Goal: Entertainment & Leisure: Consume media (video, audio)

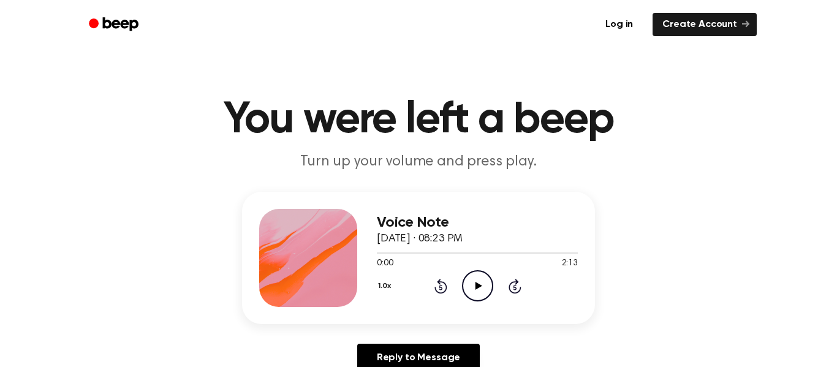
click at [483, 290] on icon "Play Audio" at bounding box center [477, 285] width 31 height 31
click at [483, 289] on icon "Play Audio" at bounding box center [477, 285] width 31 height 31
click at [508, 282] on icon "Skip 5 seconds" at bounding box center [514, 286] width 13 height 16
click at [510, 284] on icon at bounding box center [515, 286] width 13 height 15
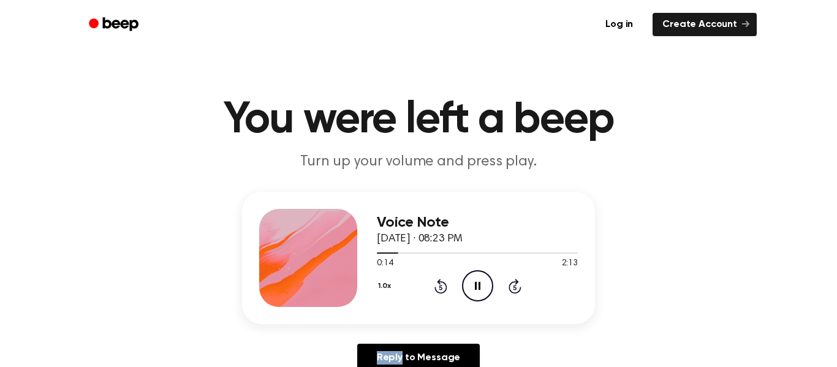
click at [510, 284] on icon at bounding box center [515, 286] width 13 height 15
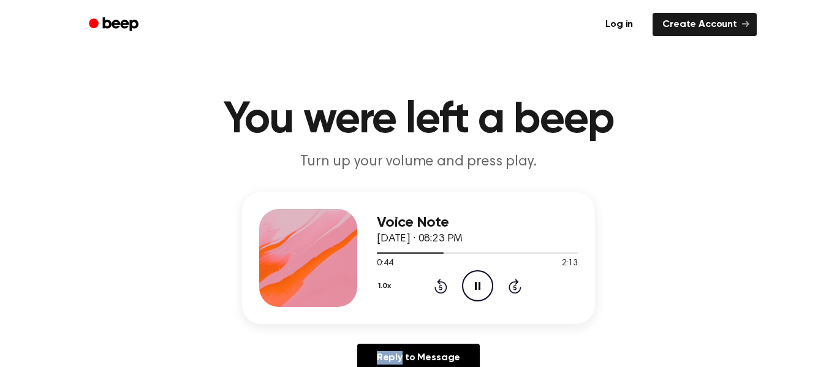
click at [510, 284] on icon at bounding box center [515, 286] width 13 height 15
click at [511, 283] on icon at bounding box center [515, 286] width 13 height 15
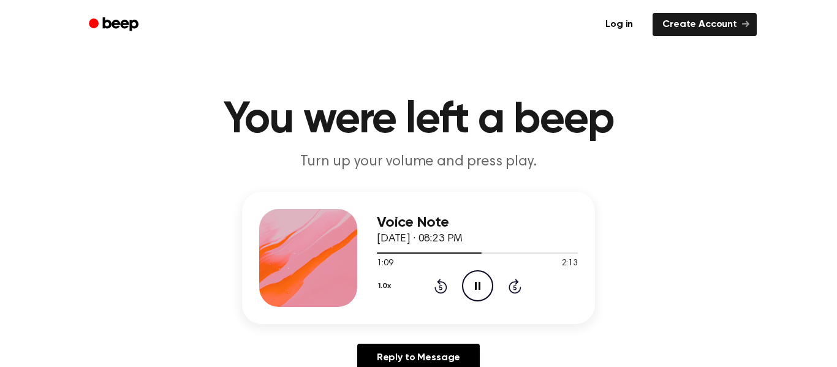
click at [511, 283] on icon at bounding box center [515, 286] width 13 height 15
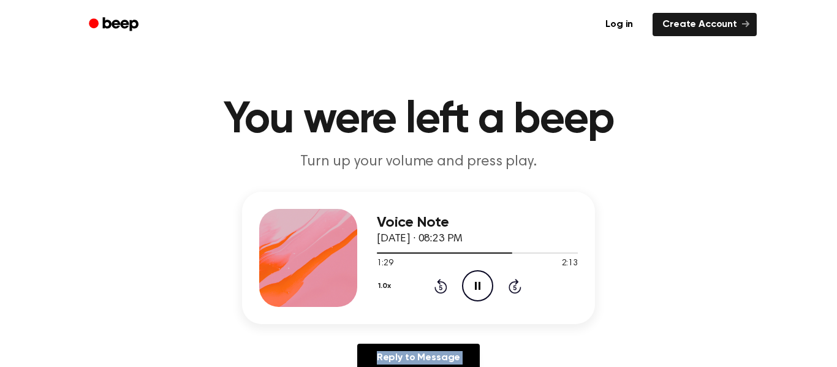
click at [511, 283] on icon at bounding box center [515, 286] width 13 height 15
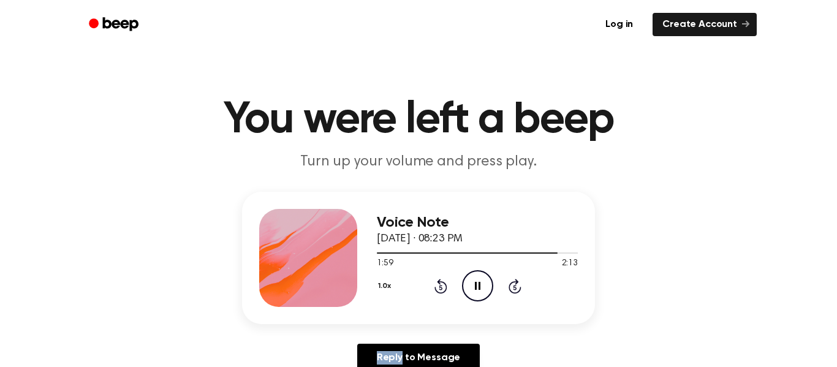
click at [511, 283] on icon at bounding box center [515, 286] width 13 height 15
click at [394, 224] on h3 "Voice Note" at bounding box center [477, 222] width 201 height 17
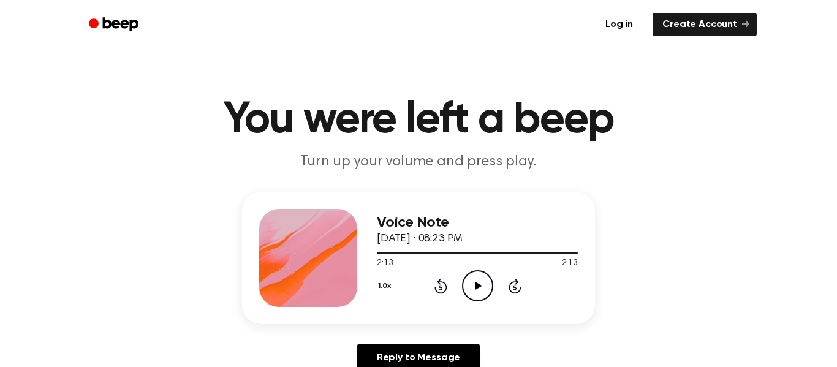
click at [475, 280] on icon "Play Audio" at bounding box center [477, 285] width 31 height 31
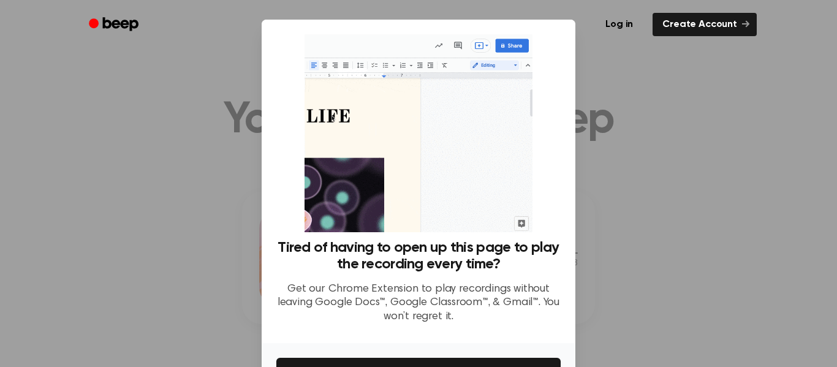
click at [629, 165] on div at bounding box center [418, 183] width 837 height 367
click at [596, 339] on div at bounding box center [418, 183] width 837 height 367
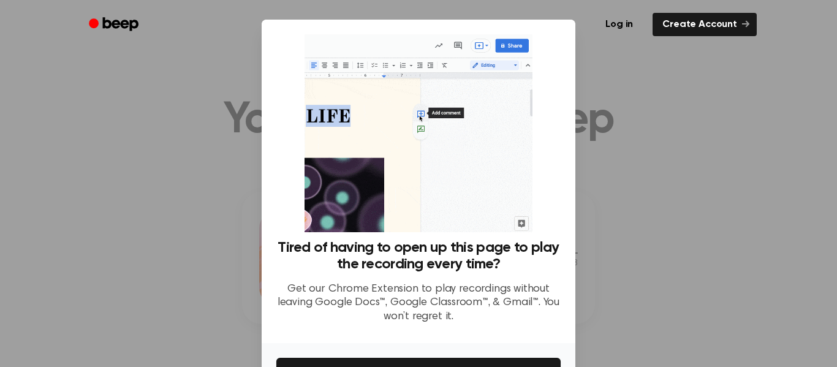
click at [656, 112] on div at bounding box center [418, 183] width 837 height 367
click at [212, 235] on div at bounding box center [418, 183] width 837 height 367
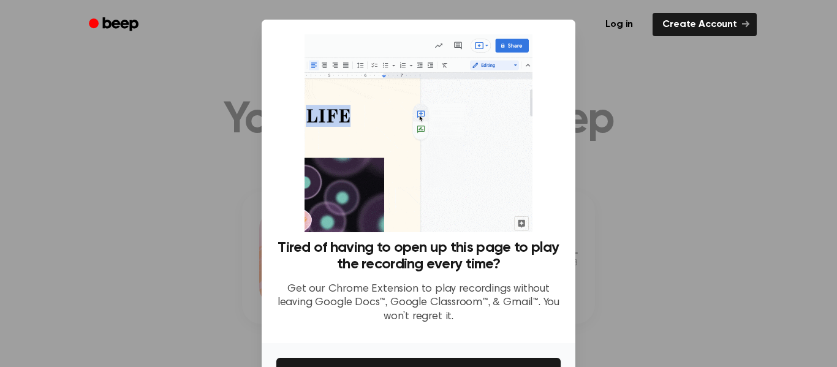
click at [640, 146] on div at bounding box center [418, 183] width 837 height 367
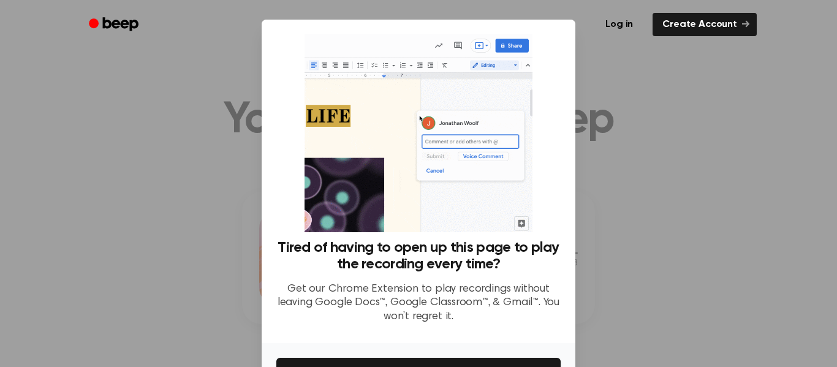
click at [640, 146] on div at bounding box center [418, 183] width 837 height 367
click at [627, 25] on link "Log in" at bounding box center [619, 24] width 52 height 28
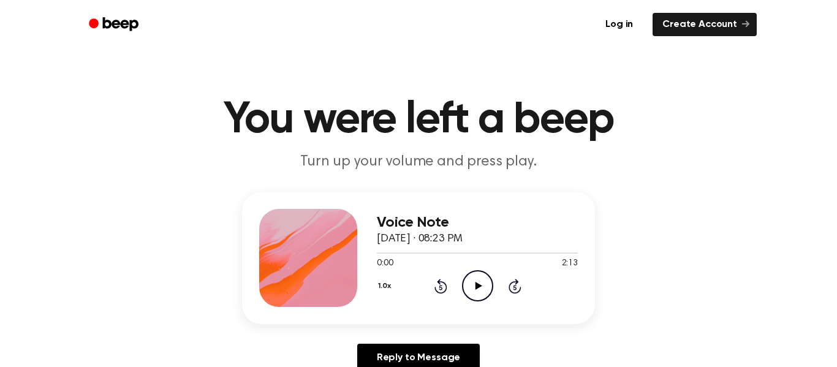
click at [477, 291] on icon "Play Audio" at bounding box center [477, 285] width 31 height 31
click at [477, 291] on icon "Pause Audio" at bounding box center [477, 285] width 31 height 31
click at [477, 291] on icon "Play Audio" at bounding box center [477, 285] width 31 height 31
click at [478, 287] on icon at bounding box center [478, 286] width 6 height 8
click at [479, 287] on icon at bounding box center [478, 286] width 7 height 8
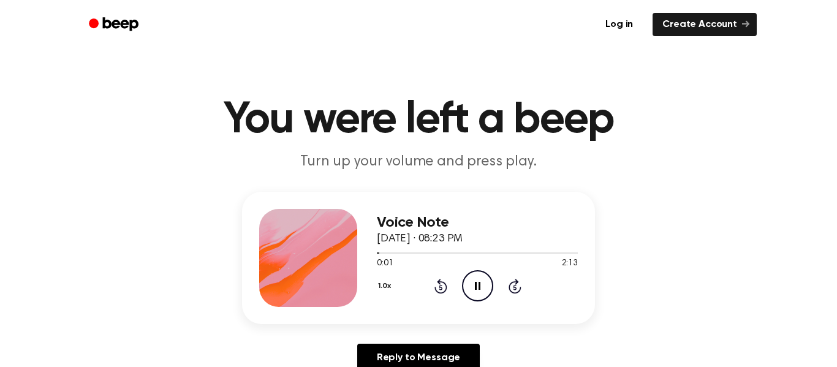
click at [480, 285] on icon "Pause Audio" at bounding box center [477, 285] width 31 height 31
click at [480, 285] on icon "Play Audio" at bounding box center [477, 285] width 31 height 31
click at [480, 285] on icon "Pause Audio" at bounding box center [477, 285] width 31 height 31
click at [480, 285] on icon "Play Audio" at bounding box center [477, 285] width 31 height 31
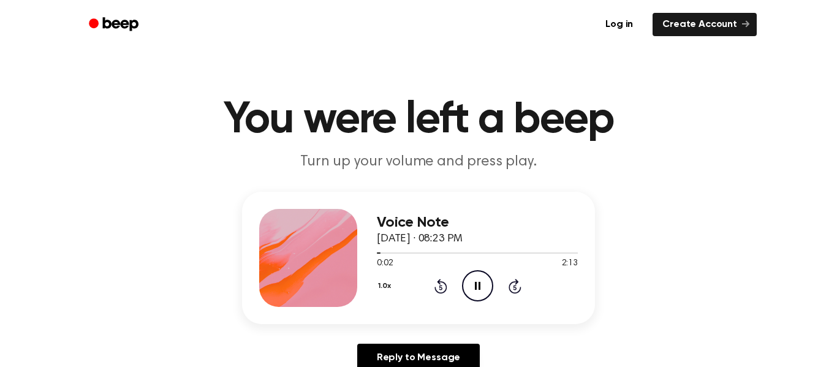
click at [480, 285] on icon "Pause Audio" at bounding box center [477, 285] width 31 height 31
click at [480, 285] on icon "Play Audio" at bounding box center [477, 285] width 31 height 31
click at [480, 285] on icon "Pause Audio" at bounding box center [477, 285] width 31 height 31
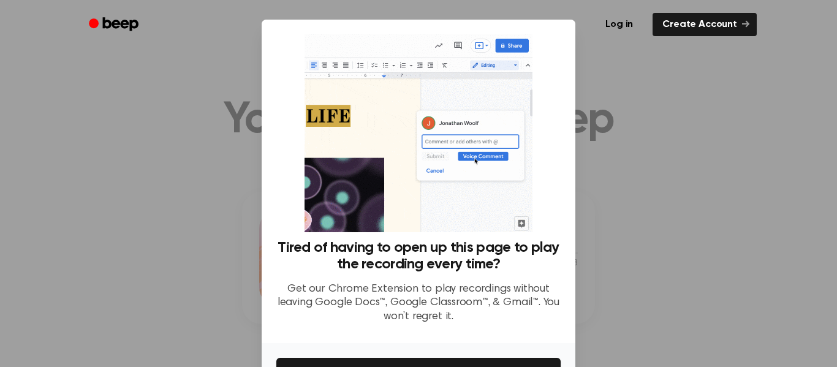
click at [591, 152] on div at bounding box center [418, 183] width 837 height 367
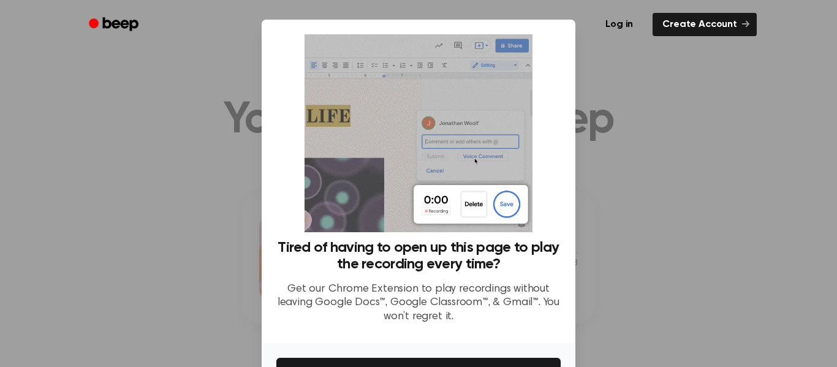
click at [591, 152] on div at bounding box center [418, 183] width 837 height 367
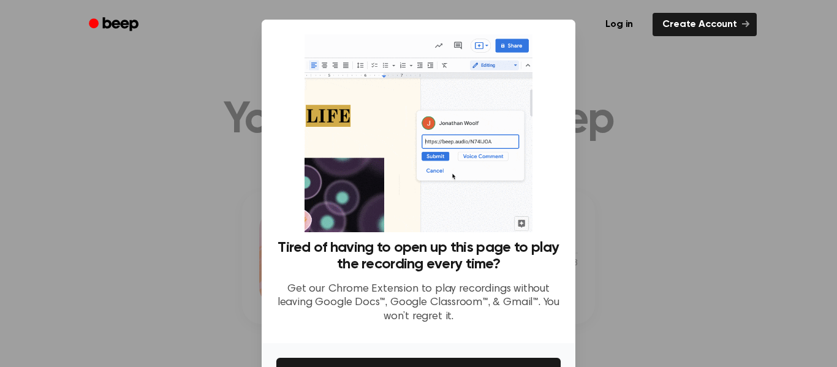
click at [591, 152] on div at bounding box center [418, 183] width 837 height 367
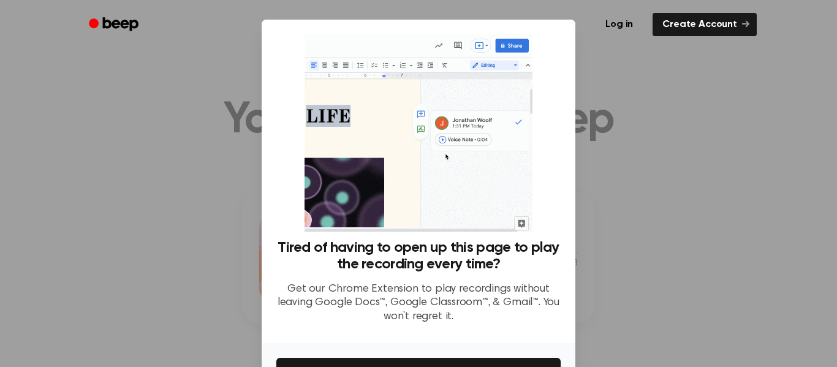
click at [591, 152] on div at bounding box center [418, 183] width 837 height 367
click at [91, 100] on div at bounding box center [418, 183] width 837 height 367
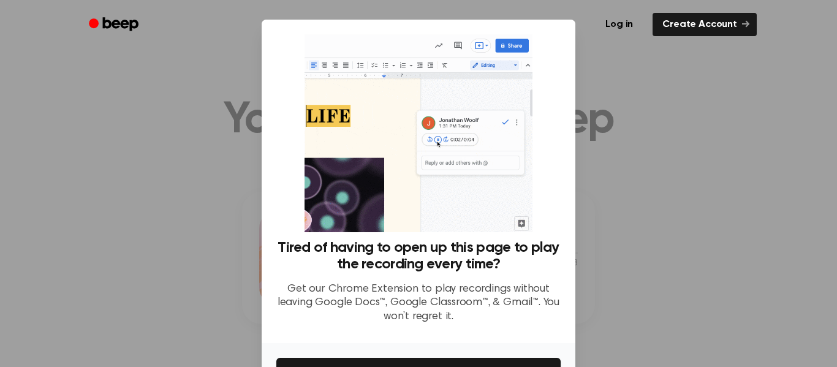
scroll to position [79, 0]
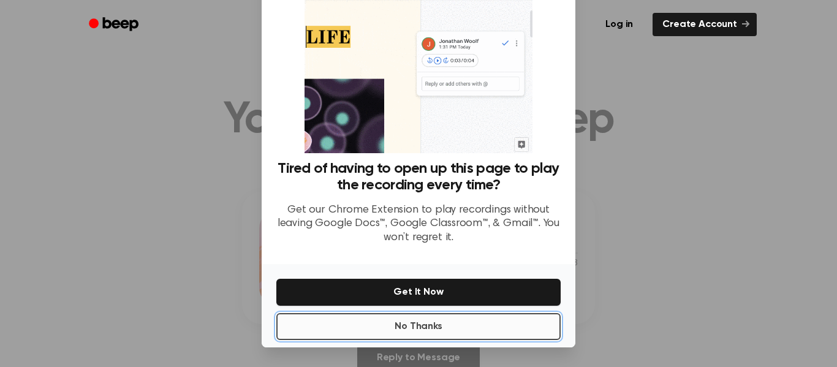
click at [550, 327] on button "No Thanks" at bounding box center [418, 326] width 284 height 27
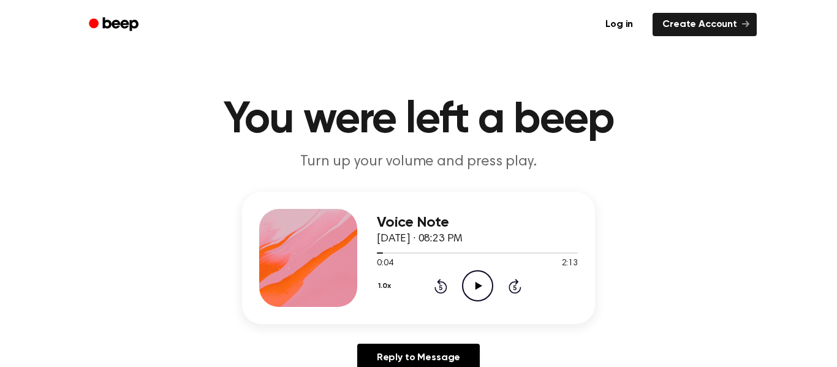
click at [472, 280] on icon "Play Audio" at bounding box center [477, 285] width 31 height 31
click at [512, 290] on icon "Skip 5 seconds" at bounding box center [514, 286] width 13 height 16
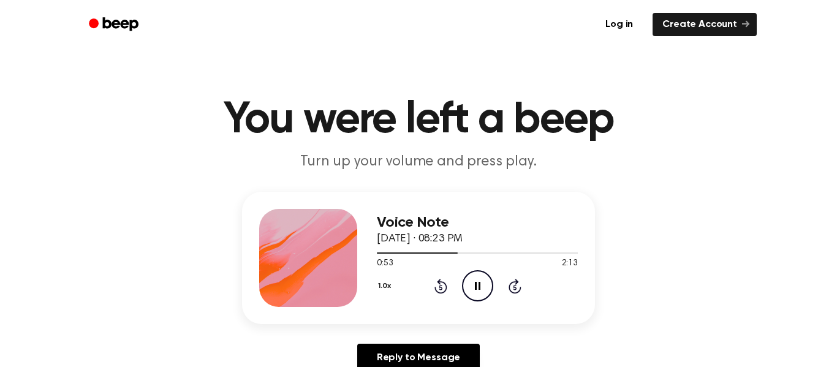
click at [512, 290] on icon "Skip 5 seconds" at bounding box center [514, 286] width 13 height 16
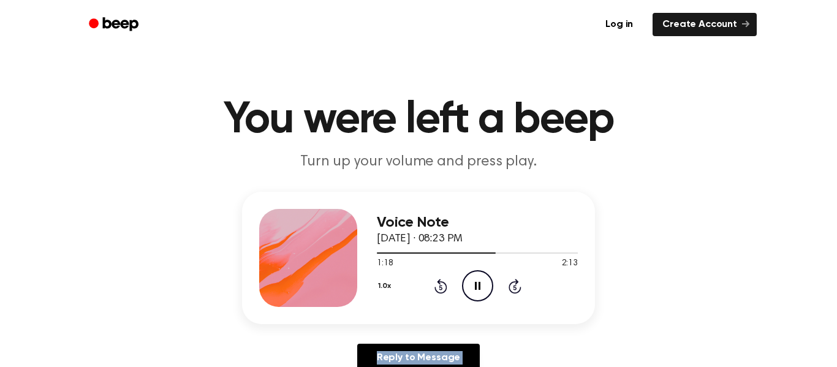
click at [512, 290] on icon "Skip 5 seconds" at bounding box center [514, 286] width 13 height 16
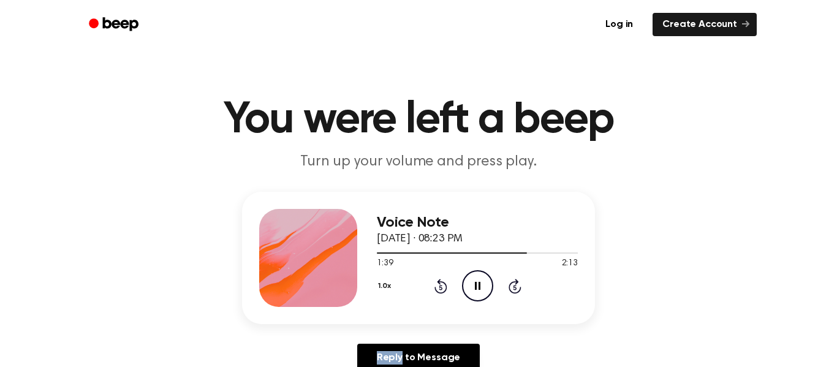
click at [512, 290] on icon "Skip 5 seconds" at bounding box center [514, 286] width 13 height 16
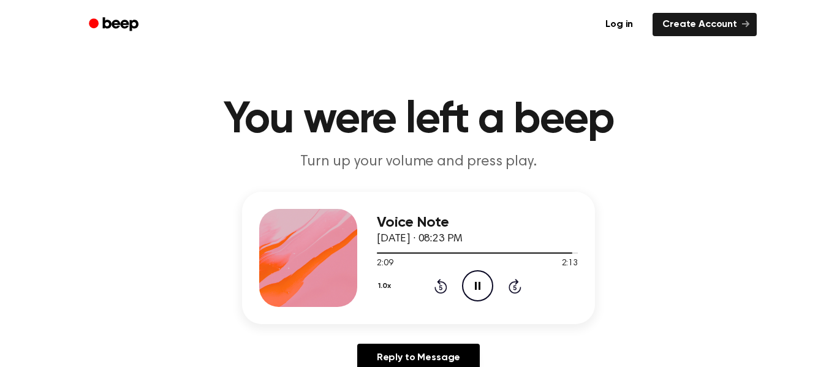
click at [512, 290] on icon "Skip 5 seconds" at bounding box center [514, 286] width 13 height 16
click at [384, 286] on button "1.0x" at bounding box center [386, 286] width 18 height 21
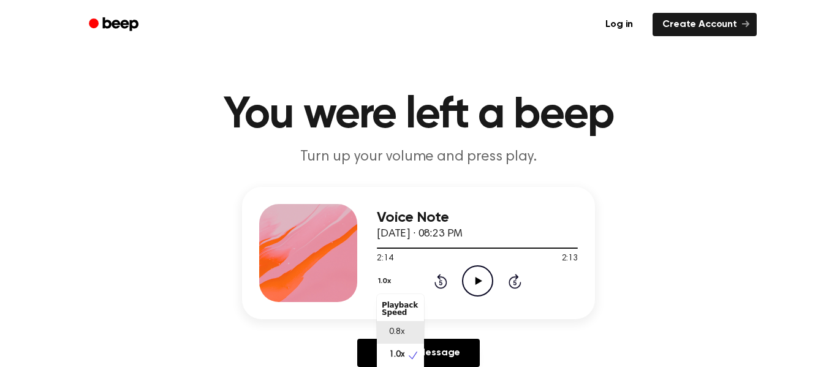
click at [398, 331] on span "0.8x" at bounding box center [396, 332] width 15 height 13
click at [474, 287] on icon "Play Audio" at bounding box center [477, 280] width 31 height 31
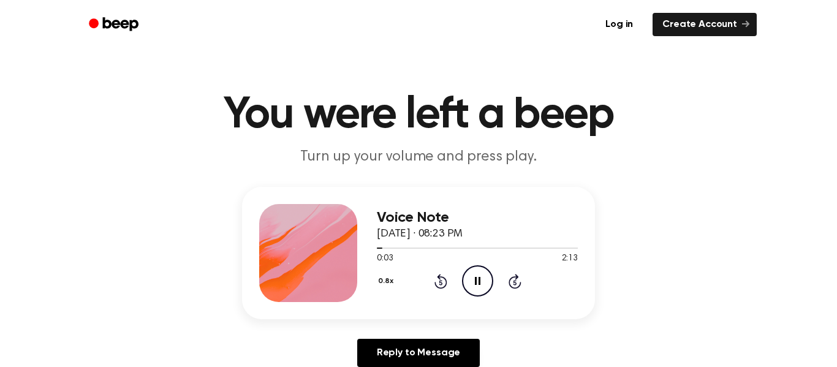
click at [385, 281] on button "0.8x" at bounding box center [387, 281] width 21 height 21
click at [395, 348] on div "1.0x" at bounding box center [400, 355] width 47 height 23
click at [479, 276] on icon "Pause Audio" at bounding box center [477, 280] width 31 height 31
click at [479, 276] on icon "Play Audio" at bounding box center [477, 280] width 31 height 31
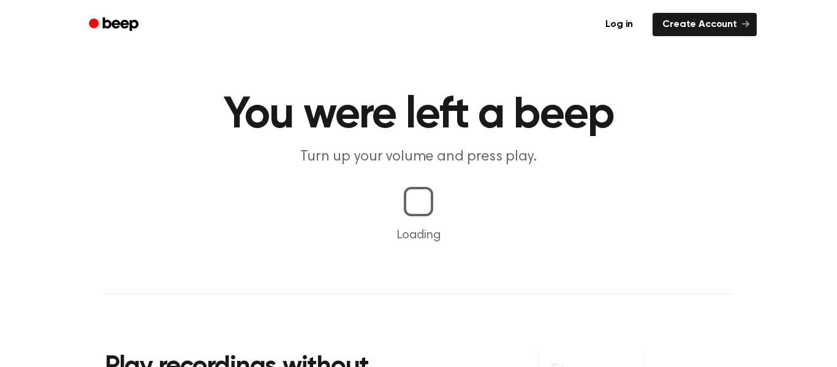
scroll to position [5, 0]
